Goal: Communication & Community: Participate in discussion

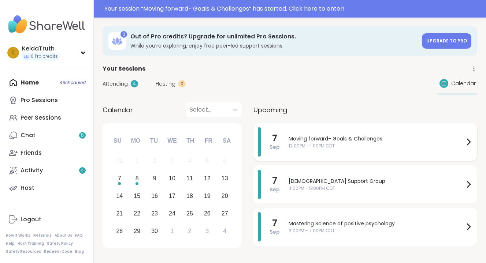
click at [333, 138] on span "Moving forward- Goals & Challenges" at bounding box center [376, 139] width 175 height 8
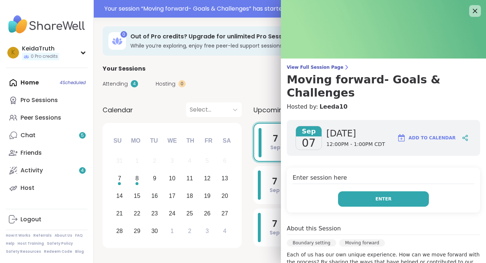
click at [380, 196] on span "Enter" at bounding box center [383, 199] width 16 height 7
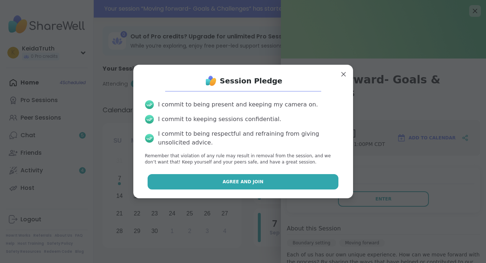
click at [272, 182] on button "Agree and Join" at bounding box center [243, 181] width 191 height 15
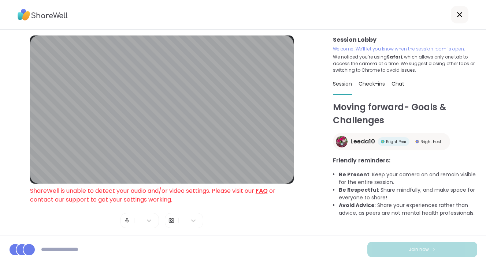
click at [175, 219] on div "|" at bounding box center [184, 220] width 38 height 15
click at [177, 222] on div "|" at bounding box center [184, 220] width 38 height 15
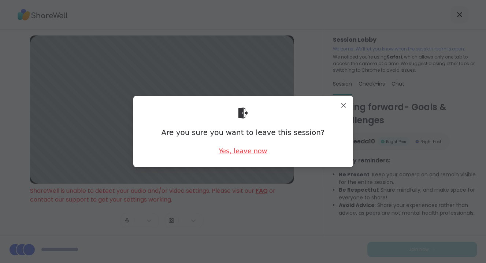
click at [257, 148] on div "Yes, leave now" at bounding box center [243, 151] width 48 height 9
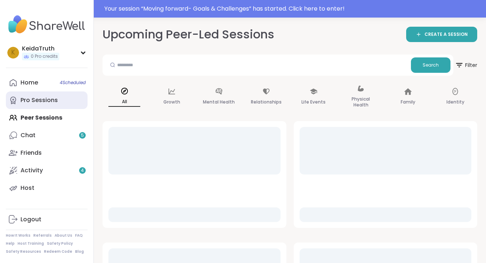
click at [60, 99] on link "Pro Sessions" at bounding box center [47, 101] width 82 height 18
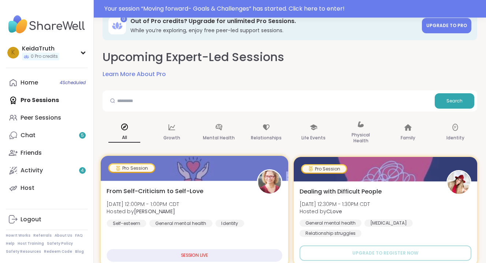
scroll to position [22, 0]
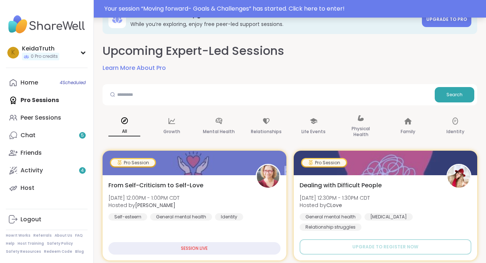
click at [307, 5] on div "Your session “ Moving forward- Goals & Challenges ” has started. Click here to …" at bounding box center [292, 8] width 377 height 9
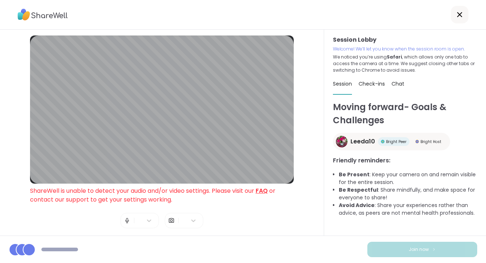
click at [170, 223] on img at bounding box center [171, 221] width 7 height 15
click at [192, 220] on icon at bounding box center [193, 220] width 7 height 7
click at [189, 202] on div "Blur My Video" at bounding box center [189, 194] width 21 height 32
click at [190, 224] on icon at bounding box center [193, 220] width 7 height 7
click at [149, 218] on div at bounding box center [148, 220] width 13 height 13
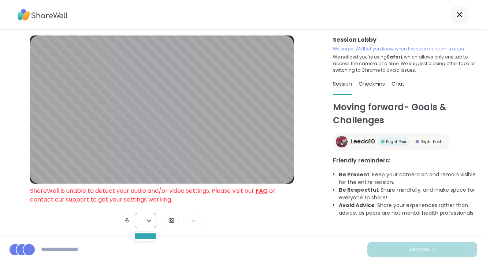
click at [225, 219] on div "Session Lobby ShareWell is unable to detect your audio and/or video settings. P…" at bounding box center [162, 143] width 264 height 214
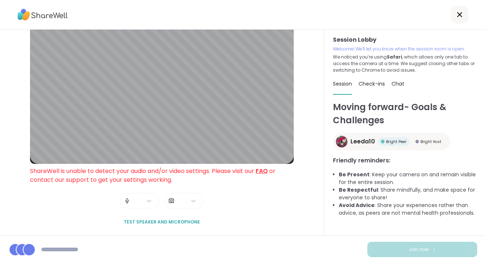
scroll to position [21, 0]
click at [139, 222] on span "Test speaker and microphone" at bounding box center [162, 222] width 76 height 7
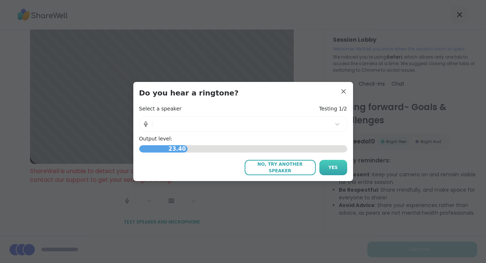
click at [328, 170] on button "Yes" at bounding box center [333, 167] width 28 height 15
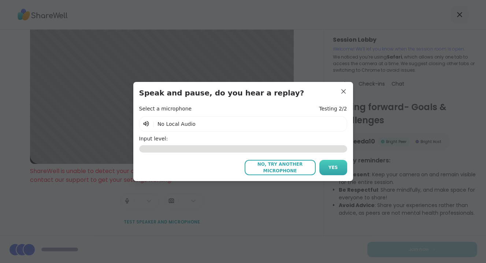
click at [338, 173] on button "Yes" at bounding box center [333, 167] width 28 height 15
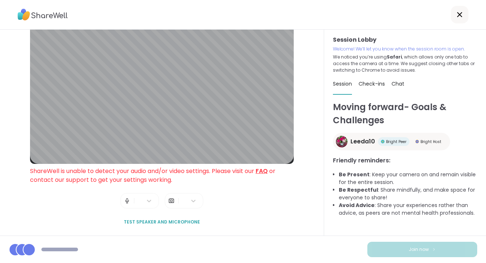
click at [268, 171] on link "FAQ" at bounding box center [262, 171] width 12 height 8
click at [350, 53] on div "Session Lobby Welcome! We’ll let you know when the session room is open. We not…" at bounding box center [405, 55] width 144 height 38
